Goal: Task Accomplishment & Management: Manage account settings

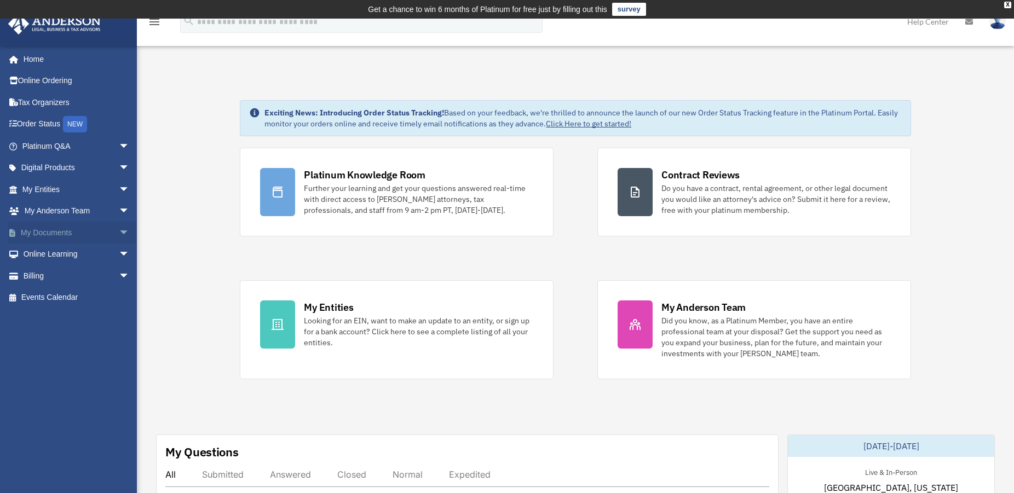
click at [65, 231] on link "My Documents arrow_drop_down" at bounding box center [77, 233] width 138 height 22
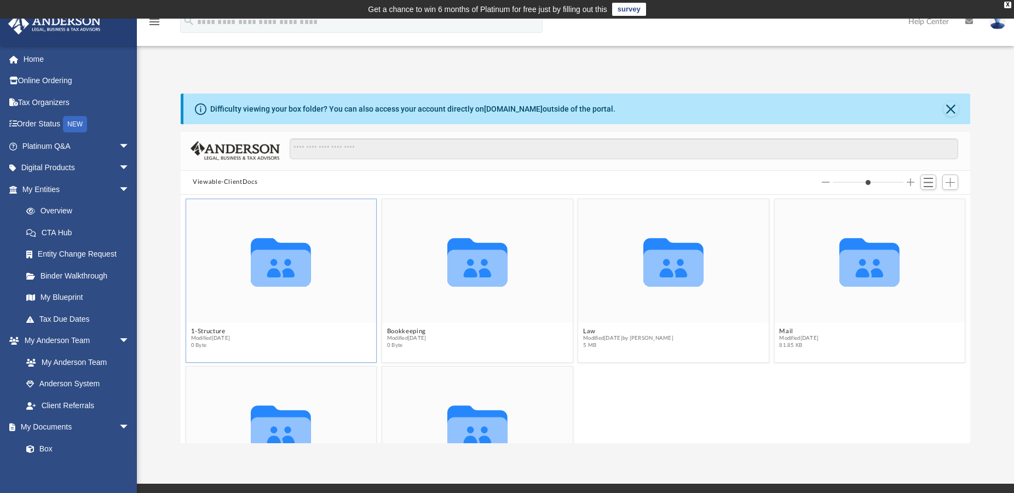
scroll to position [36, 0]
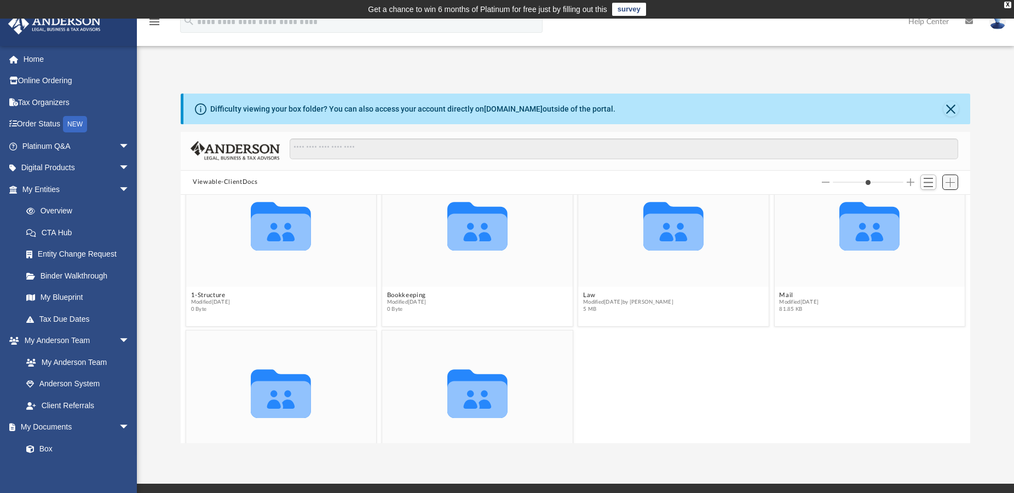
click at [949, 181] on span "Add" at bounding box center [949, 182] width 9 height 9
click at [930, 204] on li "Upload" at bounding box center [934, 204] width 35 height 11
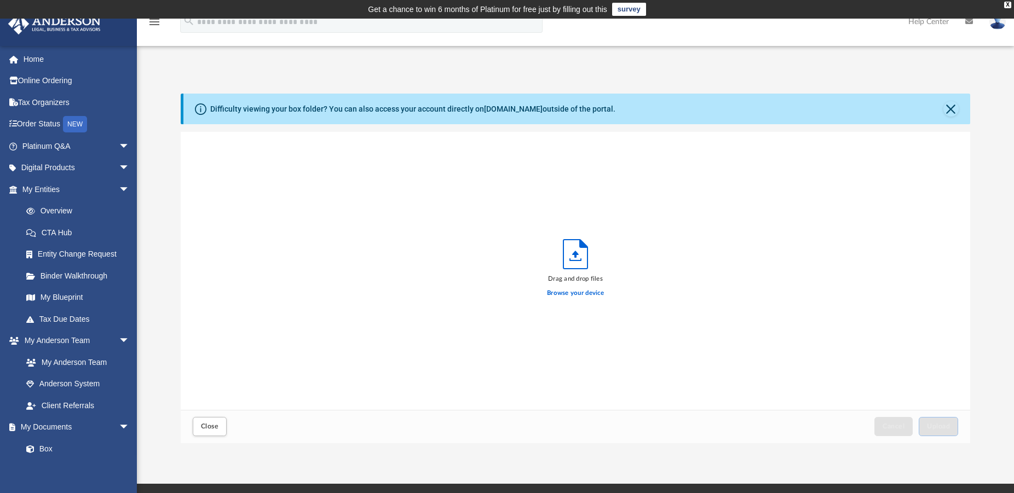
scroll to position [268, 780]
click at [570, 292] on label "Browse your device" at bounding box center [575, 293] width 57 height 10
click at [0, 0] on input "Browse your device" at bounding box center [0, 0] width 0 height 0
click at [934, 425] on span "Upload" at bounding box center [938, 426] width 23 height 7
click at [569, 291] on label "Select More Files" at bounding box center [575, 292] width 50 height 10
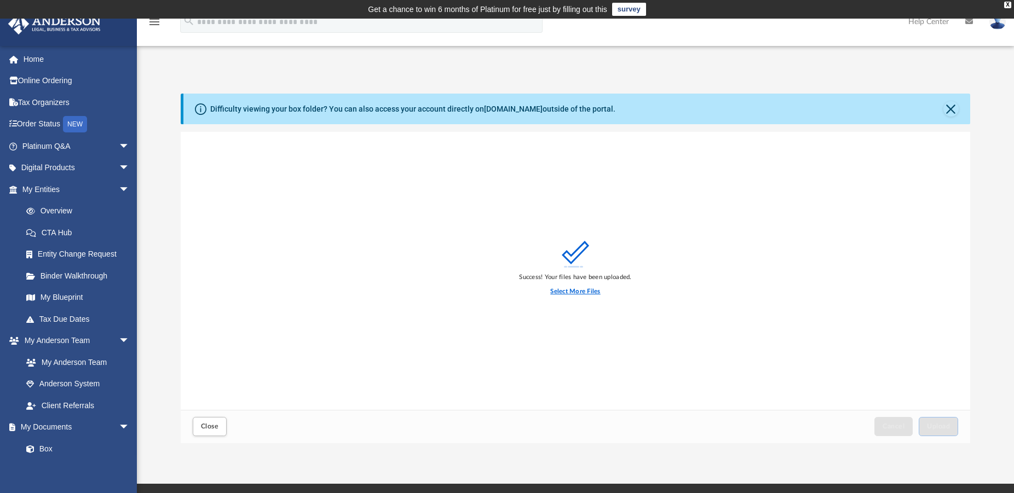
click at [0, 0] on input "Select More Files" at bounding box center [0, 0] width 0 height 0
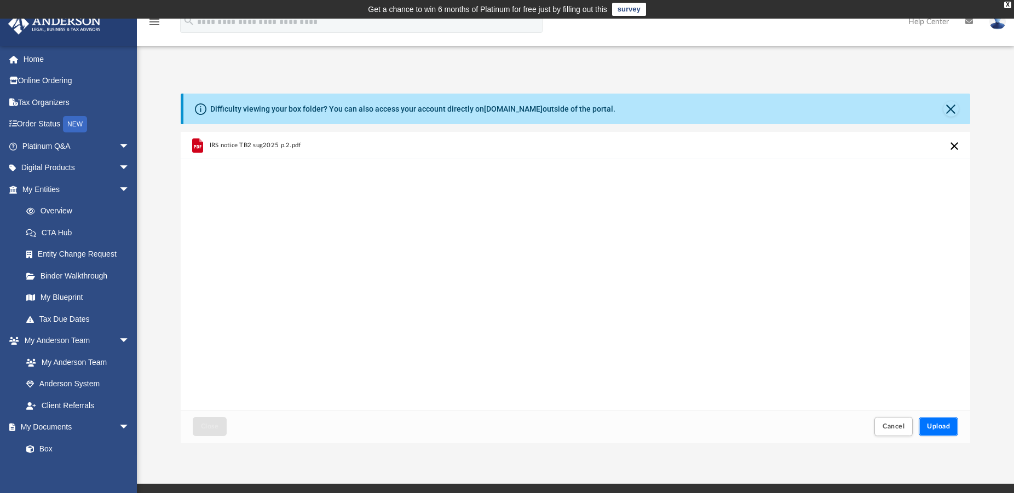
click at [934, 423] on button "Upload" at bounding box center [937, 426] width 39 height 19
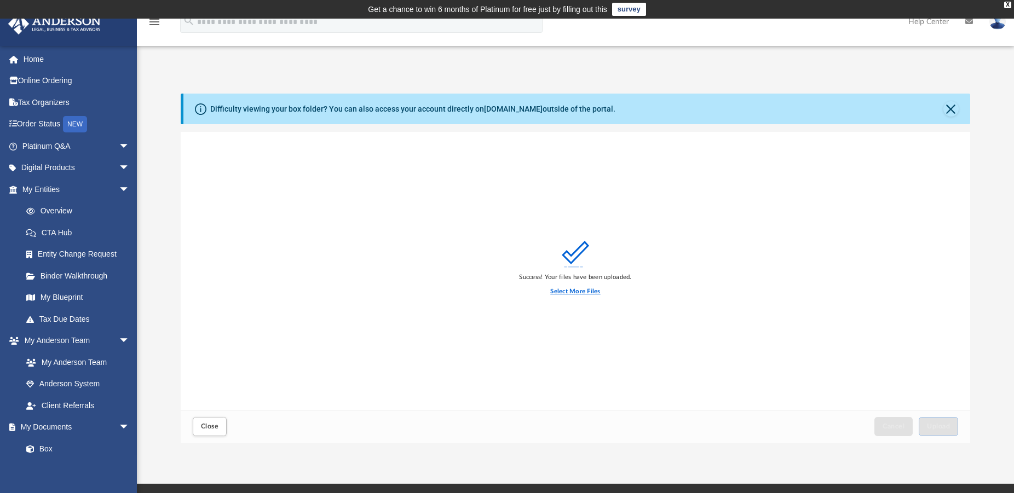
click at [572, 288] on label "Select More Files" at bounding box center [575, 292] width 50 height 10
click at [0, 0] on input "Select More Files" at bounding box center [0, 0] width 0 height 0
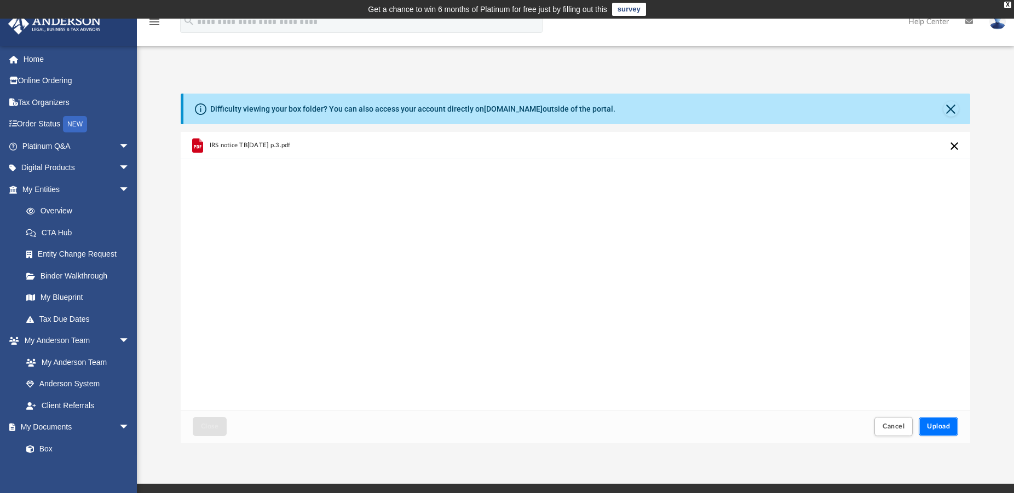
click at [936, 425] on span "Upload" at bounding box center [938, 426] width 23 height 7
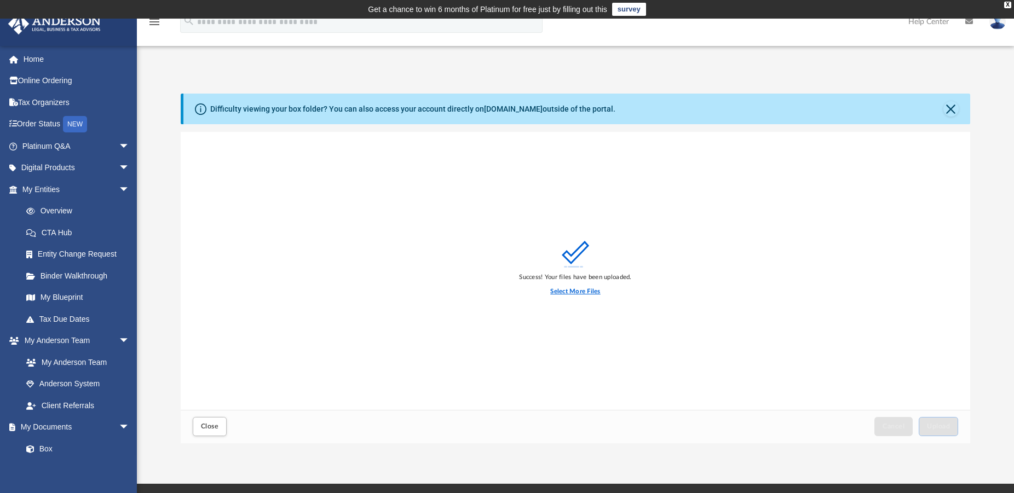
click at [589, 292] on label "Select More Files" at bounding box center [575, 292] width 50 height 10
click at [0, 0] on input "Select More Files" at bounding box center [0, 0] width 0 height 0
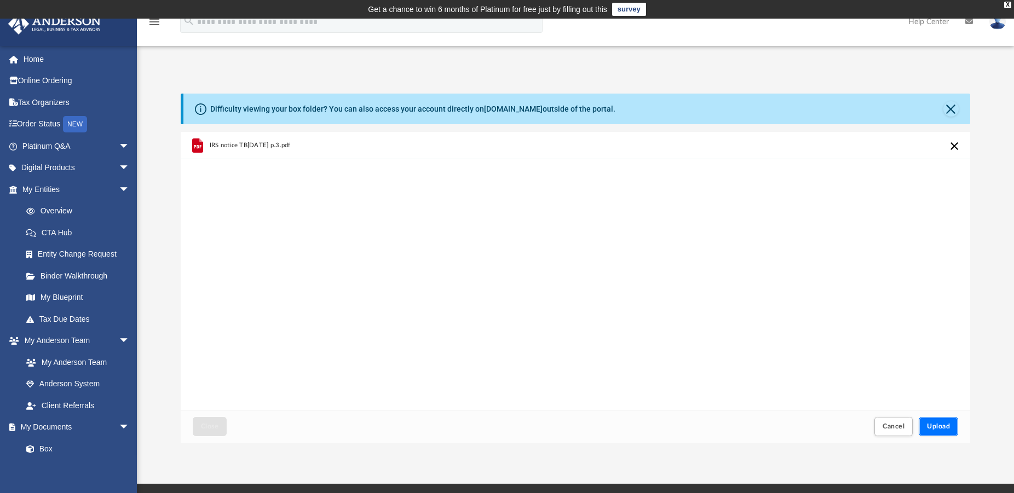
click at [936, 426] on span "Upload" at bounding box center [938, 426] width 23 height 7
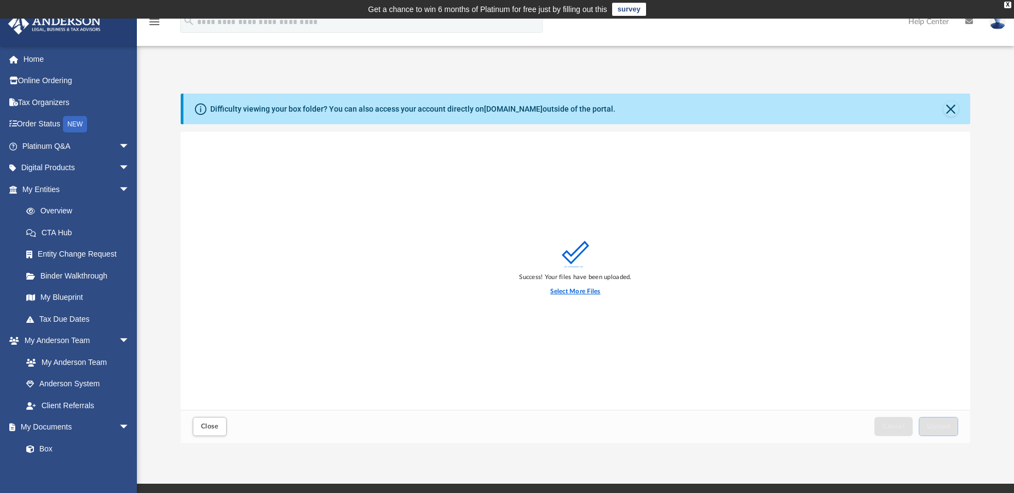
click at [580, 292] on label "Select More Files" at bounding box center [575, 292] width 50 height 10
click at [0, 0] on input "Select More Files" at bounding box center [0, 0] width 0 height 0
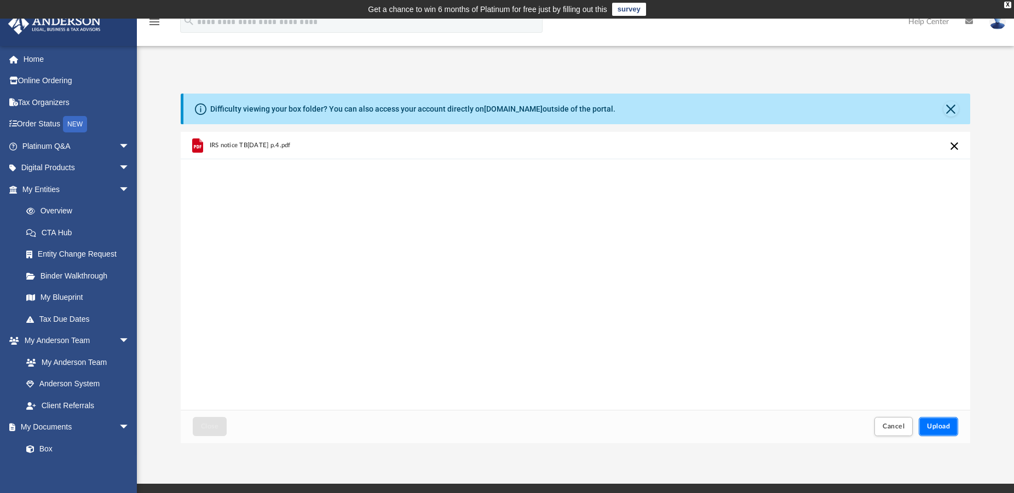
click at [935, 423] on button "Upload" at bounding box center [937, 426] width 39 height 19
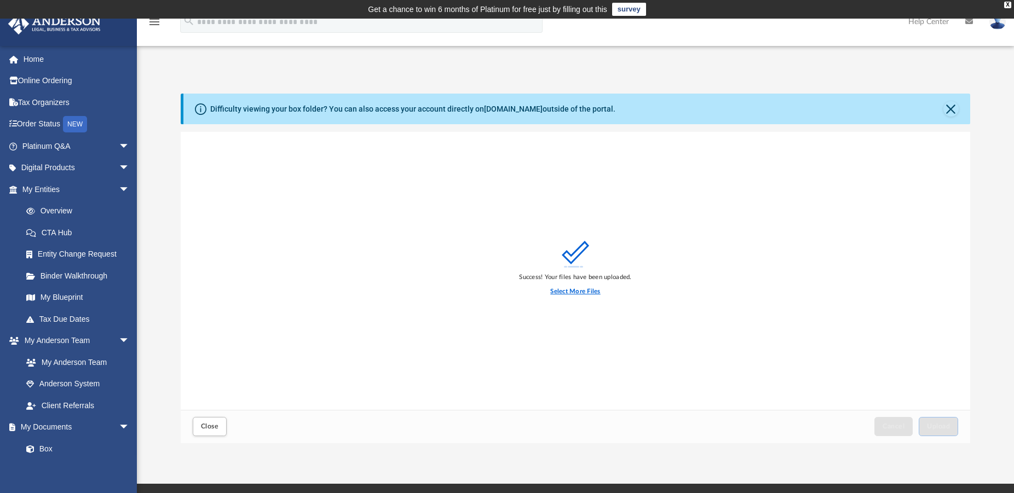
click at [590, 293] on label "Select More Files" at bounding box center [575, 292] width 50 height 10
click at [0, 0] on input "Select More Files" at bounding box center [0, 0] width 0 height 0
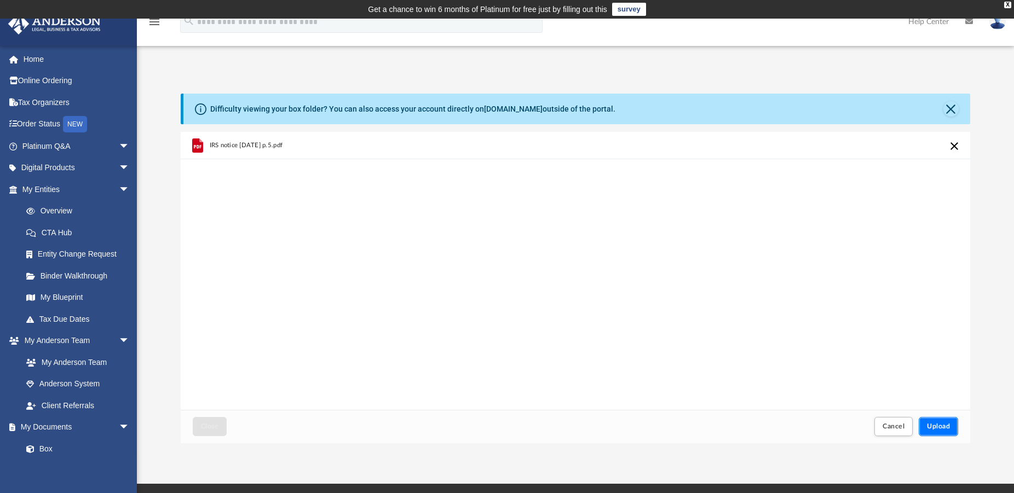
click at [940, 427] on span "Upload" at bounding box center [938, 426] width 23 height 7
